Goal: Task Accomplishment & Management: Complete application form

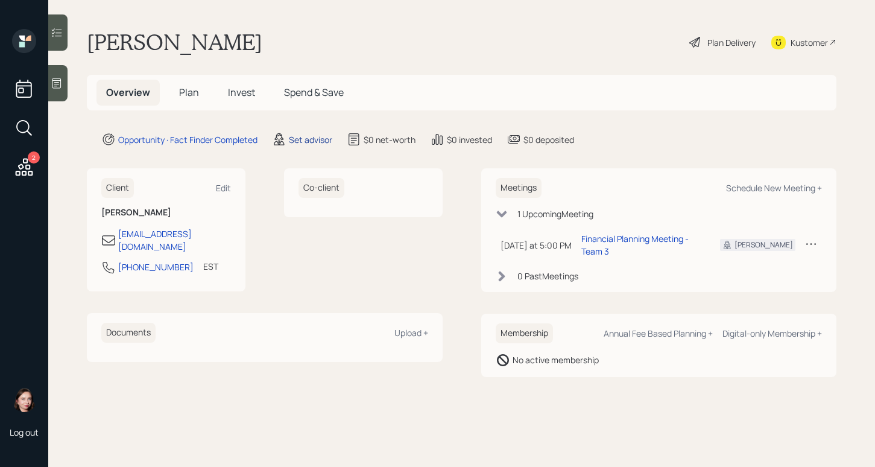
click at [318, 139] on div "Set advisor" at bounding box center [310, 139] width 43 height 13
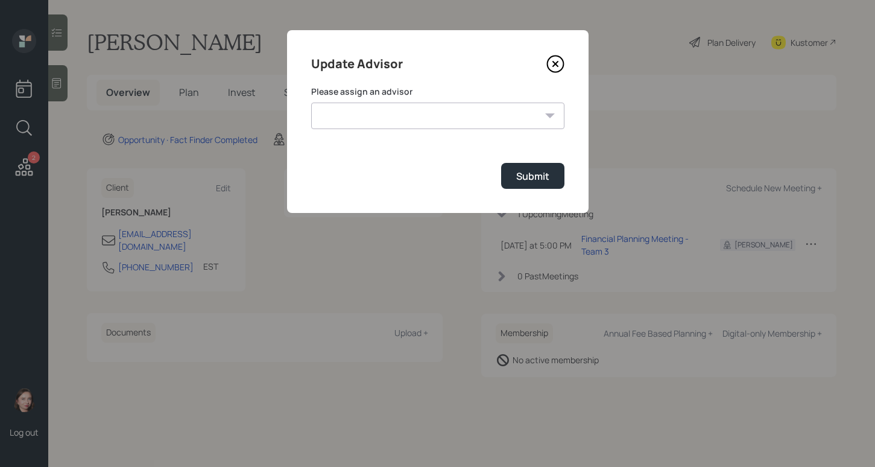
click at [319, 139] on form "Please assign an advisor [PERSON_NAME] [PERSON_NAME] [PERSON_NAME] End [PERSON_…" at bounding box center [437, 137] width 253 height 103
click at [449, 107] on select "[PERSON_NAME] [PERSON_NAME] [PERSON_NAME] End [PERSON_NAME] [PERSON_NAME] [PERS…" at bounding box center [437, 116] width 253 height 27
select select "b1d8ea90-abcc-42aa-86cc-4f33a132aacc"
click at [311, 103] on select "[PERSON_NAME] [PERSON_NAME] [PERSON_NAME] End [PERSON_NAME] [PERSON_NAME] [PERS…" at bounding box center [437, 116] width 253 height 27
click at [519, 182] on div "Submit" at bounding box center [532, 176] width 33 height 13
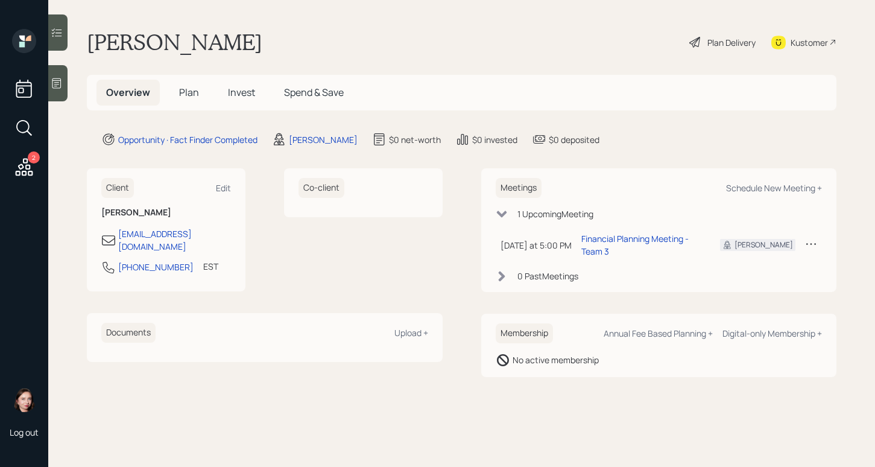
click at [703, 49] on div "Plan Delivery" at bounding box center [722, 42] width 69 height 27
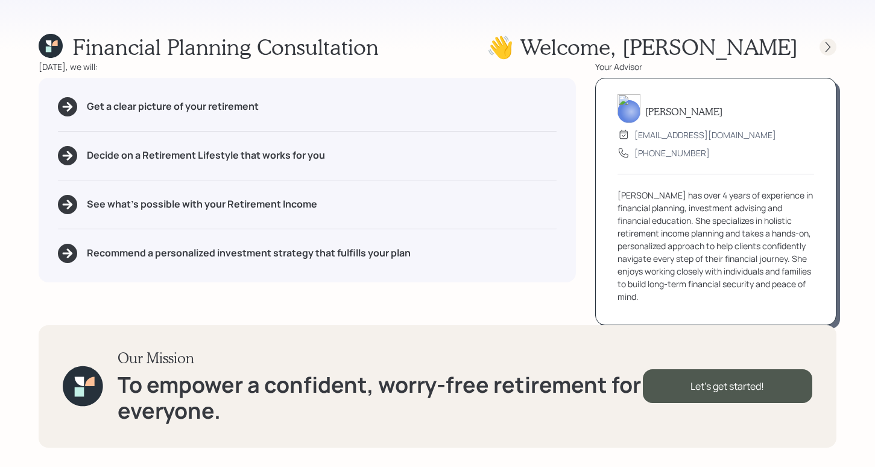
click at [826, 37] on div "👋 Welcome , [PERSON_NAME]" at bounding box center [662, 47] width 350 height 26
click at [823, 40] on div at bounding box center [828, 47] width 17 height 17
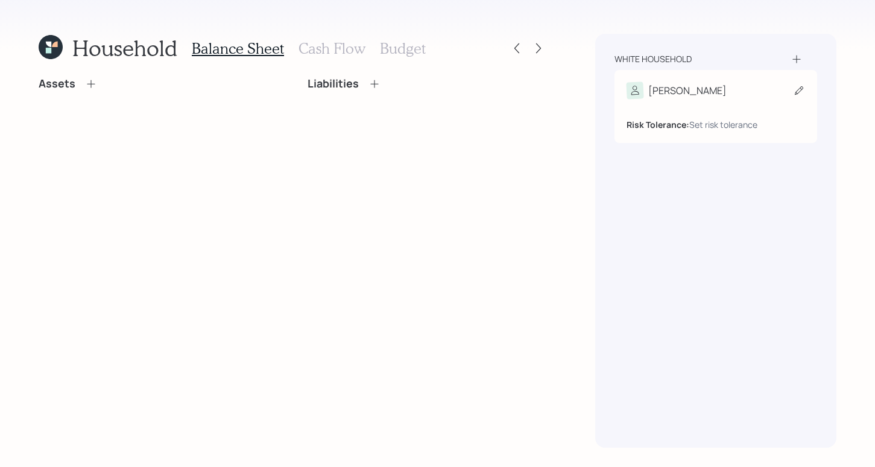
click at [729, 104] on div "Risk Tolerance: Set risk tolerance" at bounding box center [716, 115] width 179 height 32
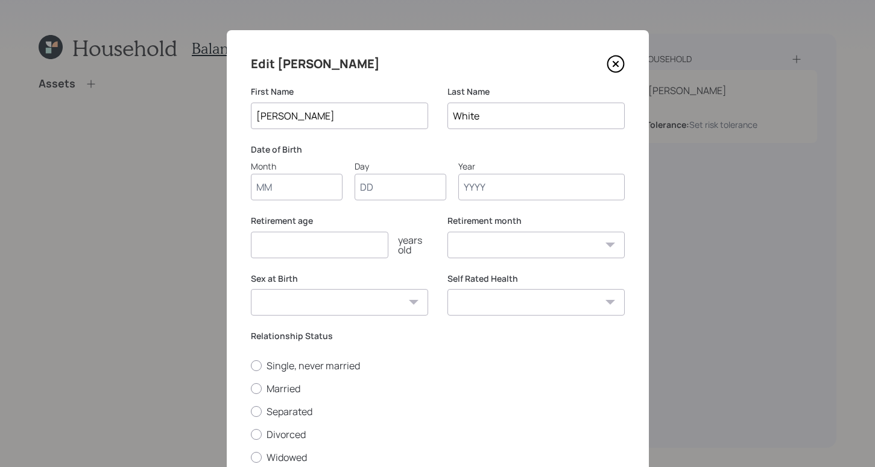
click at [270, 184] on input "Month" at bounding box center [297, 187] width 92 height 27
type input "01"
type input "1963"
select select "1"
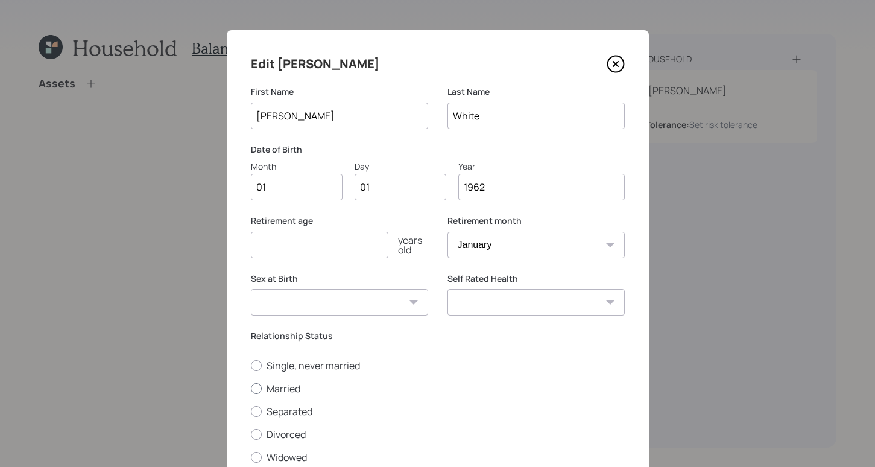
type input "1962"
click at [262, 387] on label "Married" at bounding box center [438, 388] width 374 height 13
click at [251, 388] on input "Married" at bounding box center [250, 388] width 1 height 1
radio input "true"
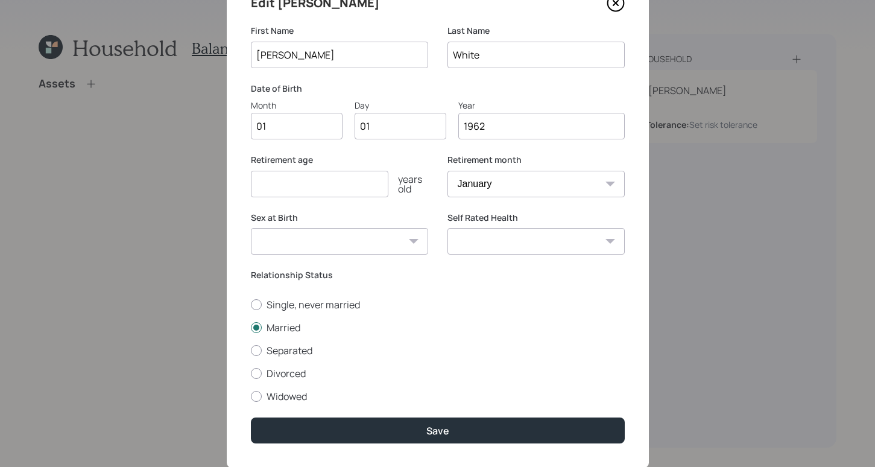
scroll to position [92, 0]
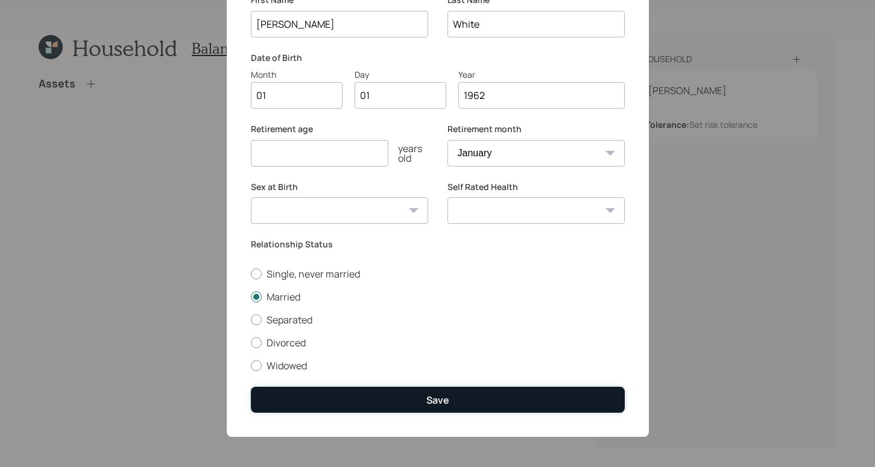
click at [450, 407] on button "Save" at bounding box center [438, 400] width 374 height 26
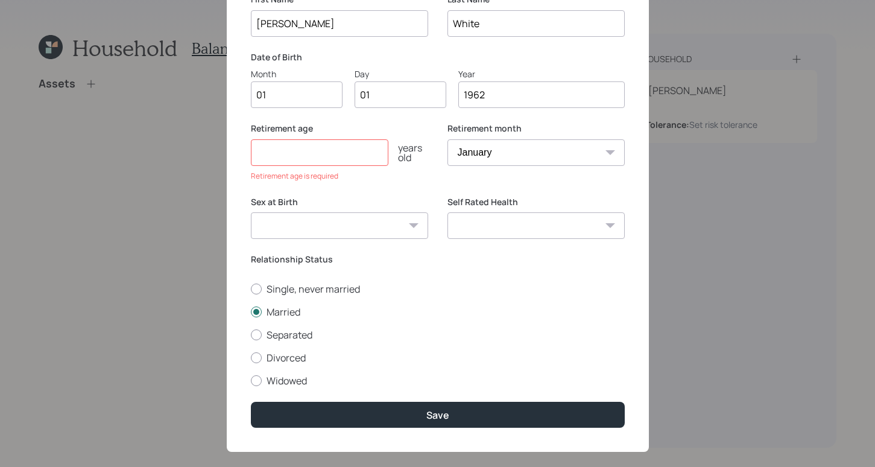
click at [338, 157] on input "number" at bounding box center [320, 152] width 138 height 27
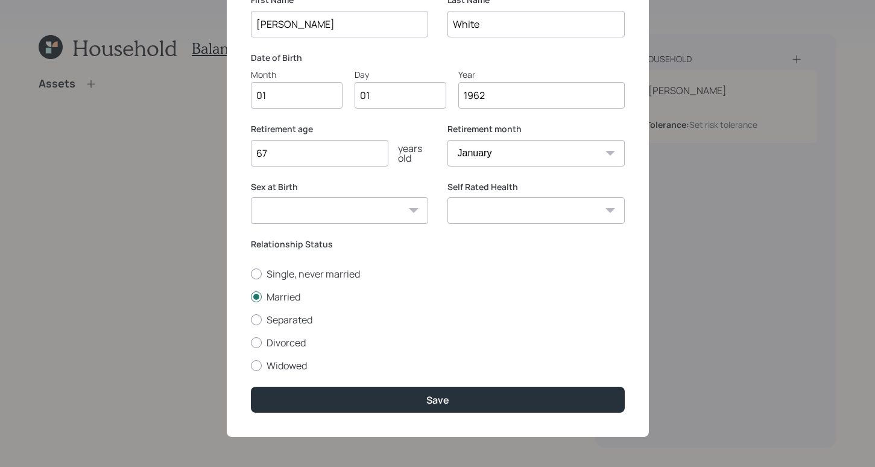
type input "67"
click at [376, 378] on div "Edit [PERSON_NAME] First Name [PERSON_NAME] Last Name White Date of Birth Month…" at bounding box center [438, 187] width 422 height 498
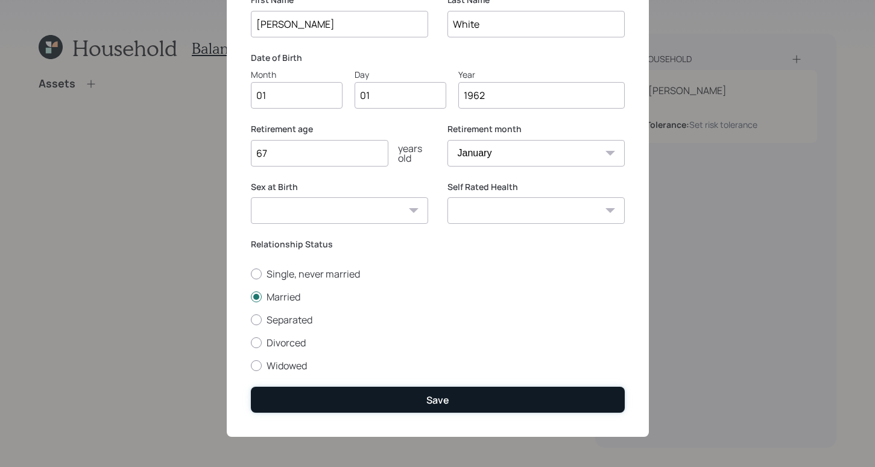
click at [376, 392] on button "Save" at bounding box center [438, 400] width 374 height 26
